Goal: Check status: Check status

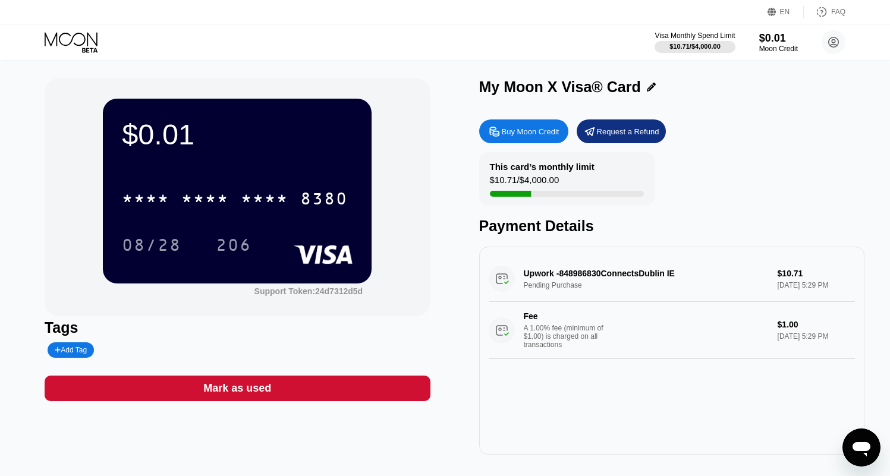
click at [389, 46] on div "Visa Monthly Spend Limit $10.71 / $4,000.00 $0.01 Moon Credit [EMAIL_ADDRESS][D…" at bounding box center [445, 42] width 890 height 36
